Goal: Transaction & Acquisition: Obtain resource

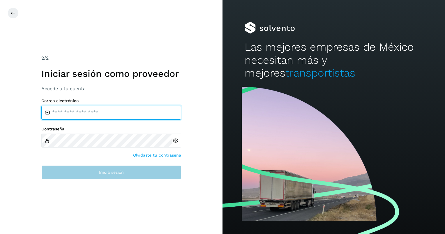
type input "**********"
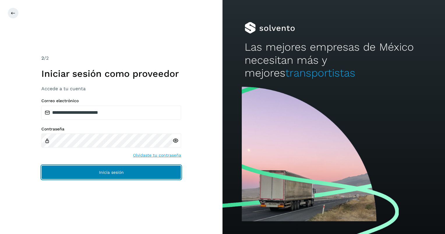
click at [123, 176] on button "Inicia sesión" at bounding box center [111, 172] width 140 height 14
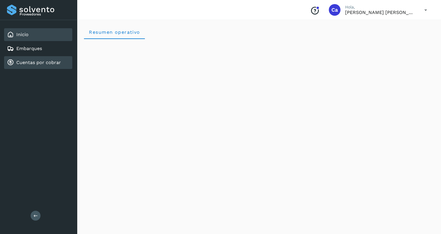
click at [55, 68] on div "Cuentas por cobrar" at bounding box center [38, 62] width 68 height 13
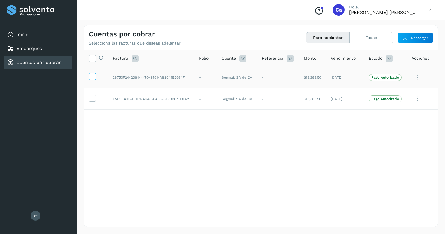
click at [92, 76] on icon at bounding box center [92, 76] width 6 height 6
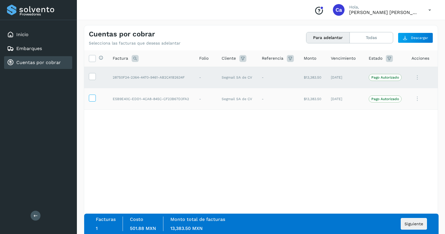
click at [91, 97] on icon at bounding box center [92, 98] width 6 height 6
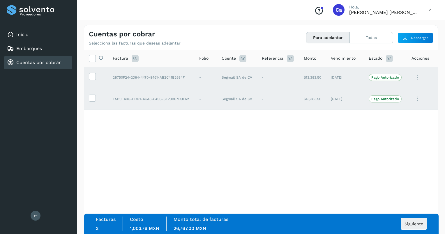
click at [417, 98] on icon at bounding box center [418, 99] width 12 height 12
click at [390, 110] on button "Ver Detalle" at bounding box center [398, 113] width 69 height 11
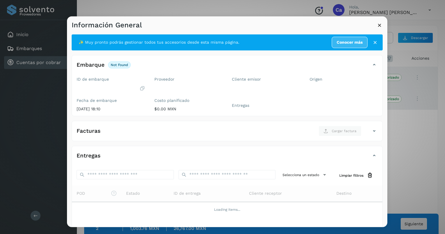
click at [378, 25] on icon at bounding box center [380, 25] width 6 height 6
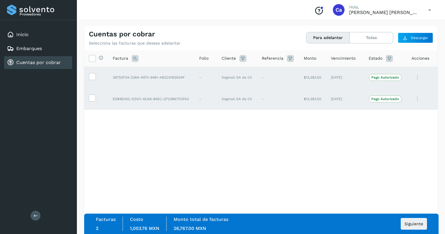
click at [327, 40] on button "Para adelantar" at bounding box center [327, 37] width 43 height 11
click at [409, 225] on span "Siguiente" at bounding box center [414, 224] width 19 height 4
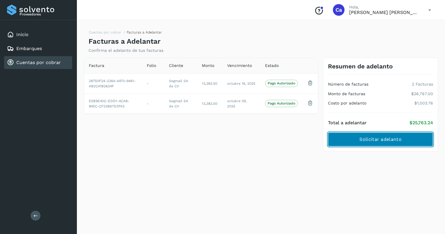
click at [394, 140] on span "Solicitar adelanto" at bounding box center [381, 139] width 42 height 6
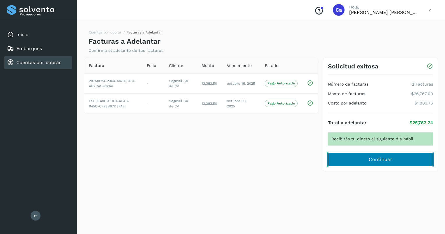
click at [385, 164] on button "Continuar" at bounding box center [380, 160] width 105 height 14
